Goal: Check status

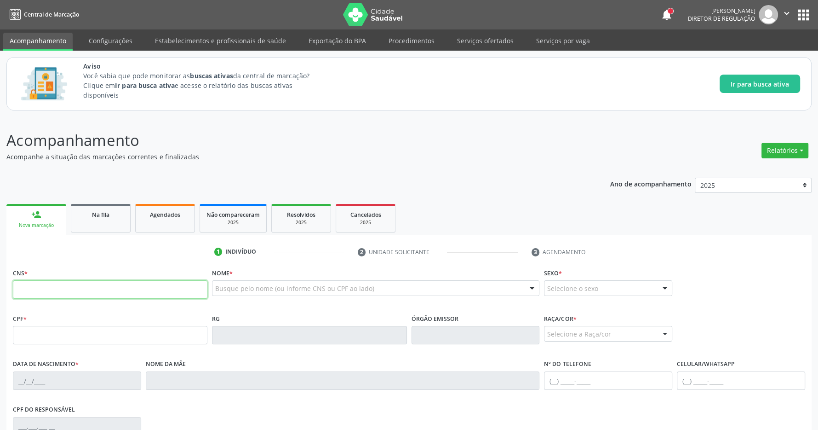
click at [111, 287] on input "text" at bounding box center [110, 289] width 195 height 18
click at [805, 13] on button "apps" at bounding box center [804, 15] width 16 height 16
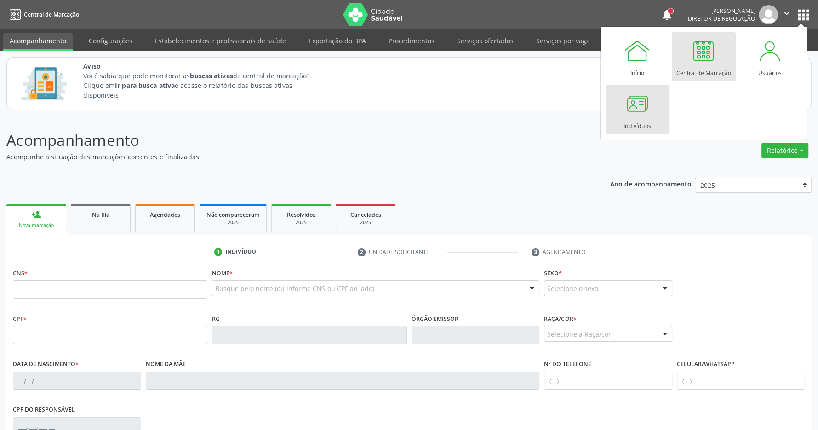
click at [644, 113] on div at bounding box center [638, 104] width 28 height 28
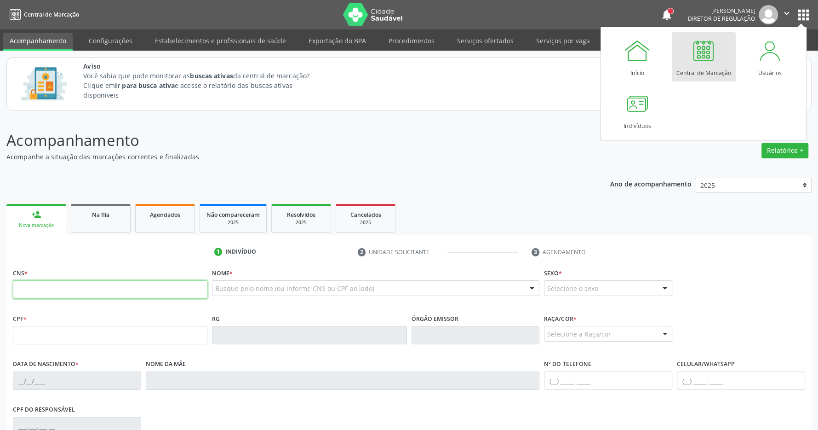
click at [91, 296] on input "text" at bounding box center [110, 289] width 195 height 18
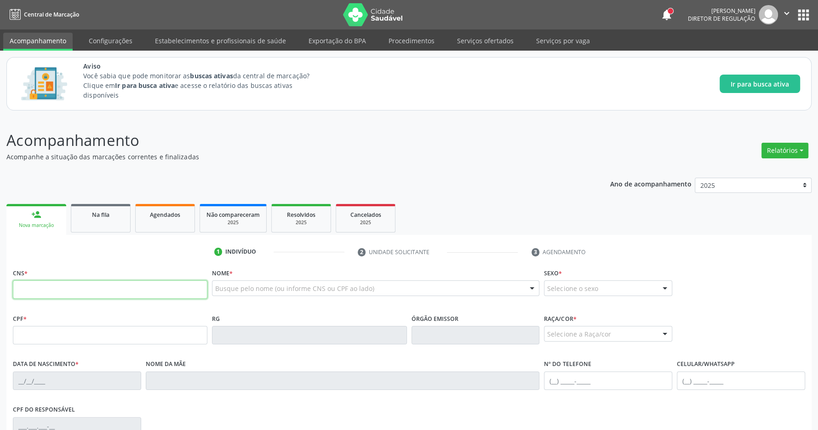
click at [131, 290] on input "text" at bounding box center [110, 289] width 195 height 18
click at [40, 292] on input "text" at bounding box center [110, 289] width 195 height 18
click at [71, 293] on input "text" at bounding box center [110, 289] width 195 height 18
click at [71, 292] on input "text" at bounding box center [110, 289] width 195 height 18
type input "5"
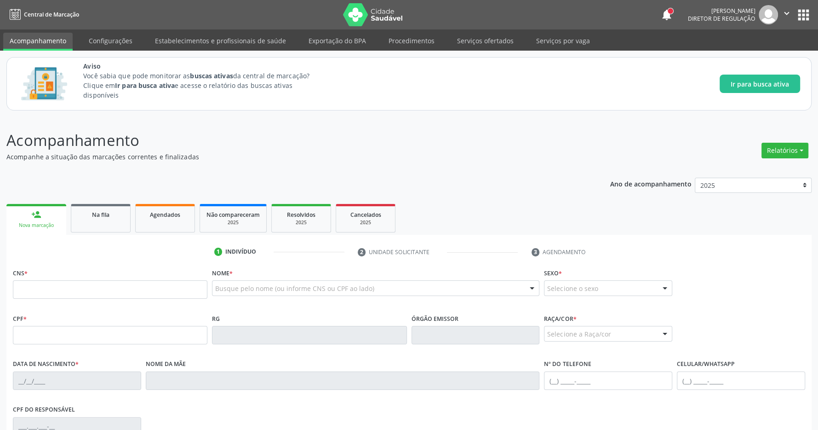
click at [802, 6] on div "notifications [PERSON_NAME] Diretor de regulação  Configurações Sair apps" at bounding box center [735, 14] width 151 height 19
click at [803, 10] on button "apps" at bounding box center [804, 15] width 16 height 16
